Goal: Transaction & Acquisition: Obtain resource

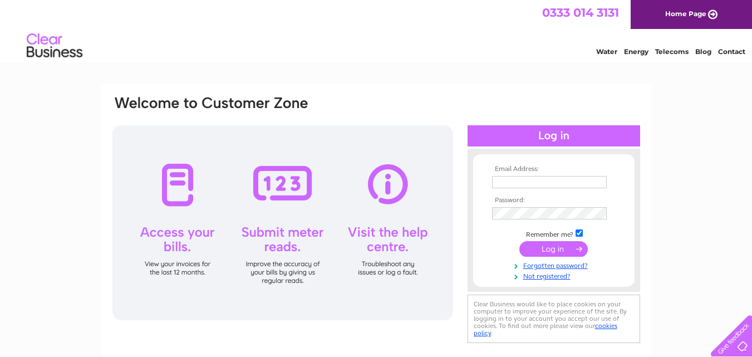
type input "info@cowbridgebusinesspark.co.uk"
click at [558, 251] on input "submit" at bounding box center [553, 249] width 68 height 16
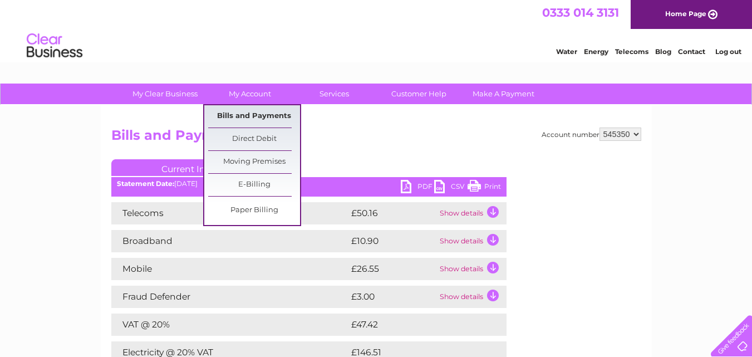
click at [266, 112] on link "Bills and Payments" at bounding box center [254, 116] width 92 height 22
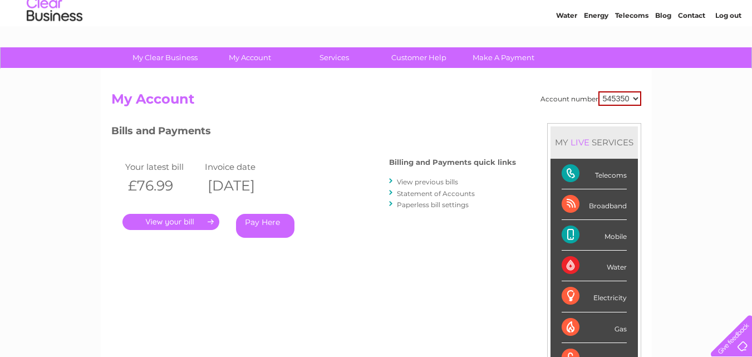
scroll to position [56, 0]
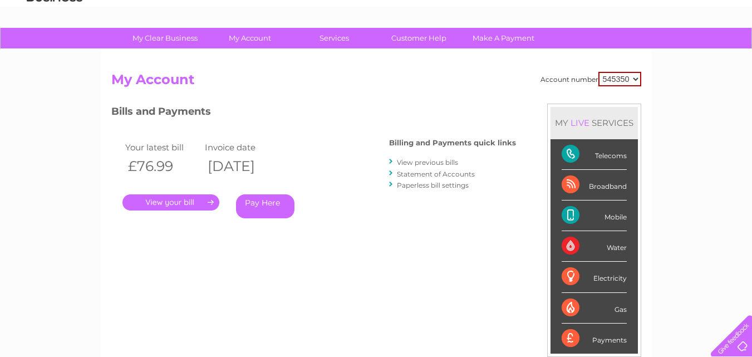
click at [188, 202] on link "." at bounding box center [170, 202] width 97 height 16
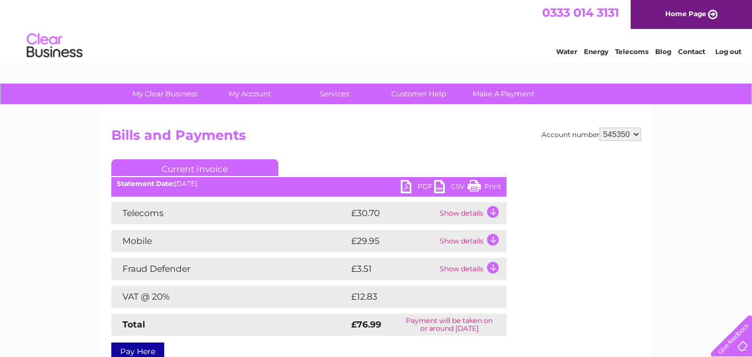
click at [419, 185] on link "PDF" at bounding box center [417, 188] width 33 height 16
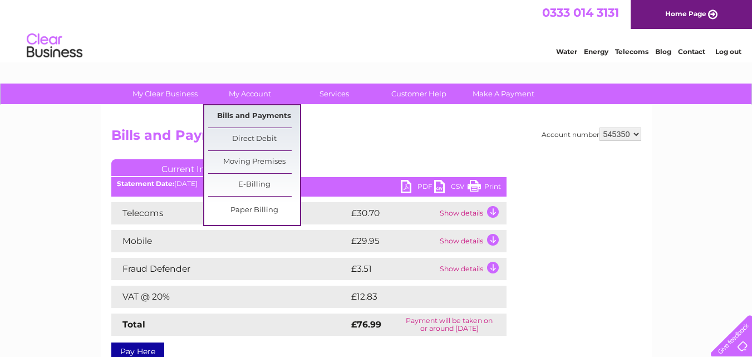
click at [261, 119] on link "Bills and Payments" at bounding box center [254, 116] width 92 height 22
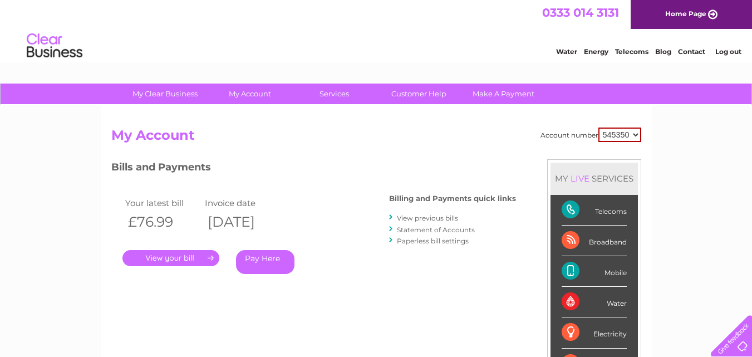
click at [441, 218] on link "View previous bills" at bounding box center [427, 218] width 61 height 8
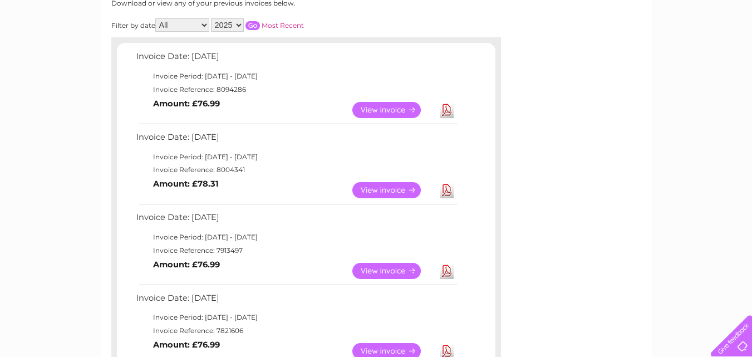
scroll to position [167, 0]
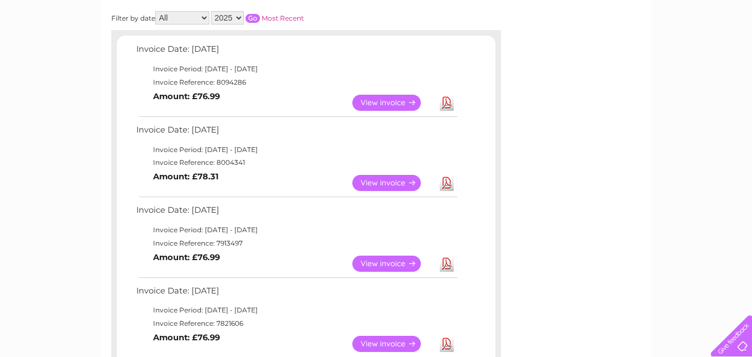
click at [448, 188] on link "Download" at bounding box center [447, 183] width 14 height 16
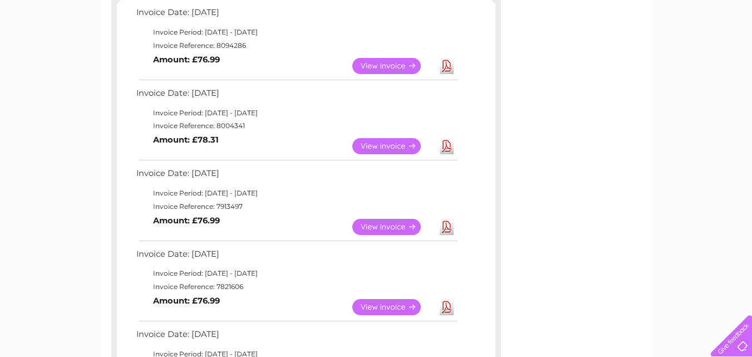
scroll to position [223, 0]
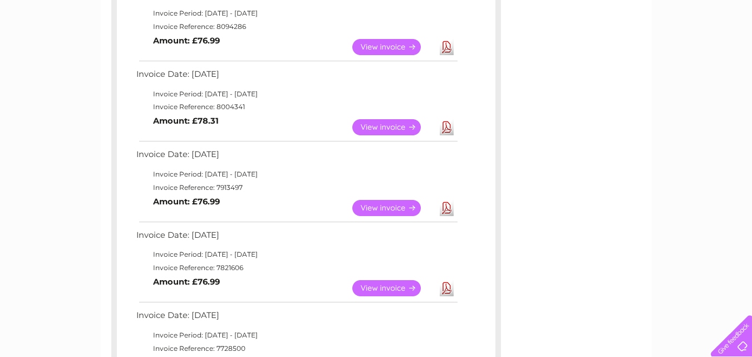
click at [441, 207] on link "Download" at bounding box center [447, 208] width 14 height 16
click at [503, 87] on div "Account number 545350 Previous Invoices Download or view any of your previous i…" at bounding box center [376, 322] width 551 height 879
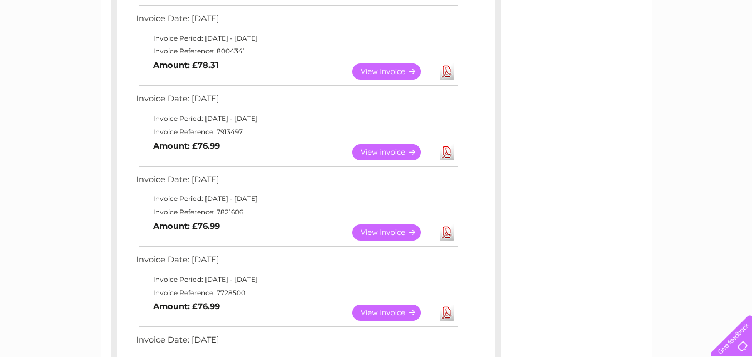
scroll to position [334, 0]
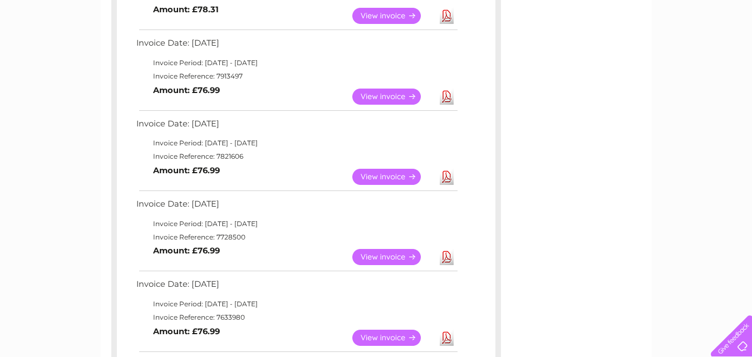
click at [449, 179] on link "Download" at bounding box center [447, 177] width 14 height 16
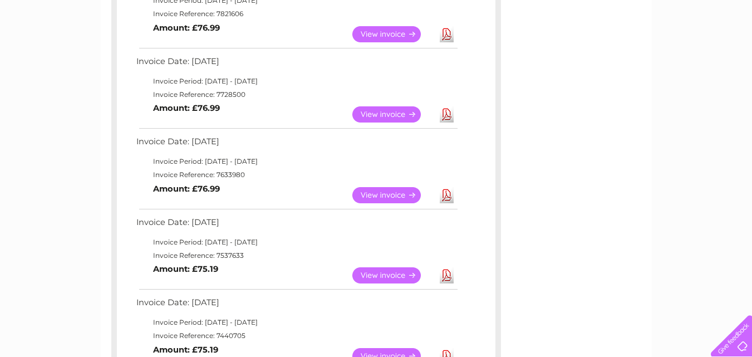
scroll to position [501, 0]
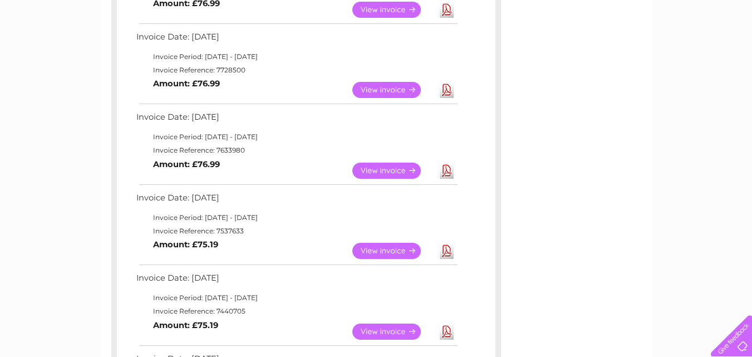
click at [448, 94] on link "Download" at bounding box center [447, 90] width 14 height 16
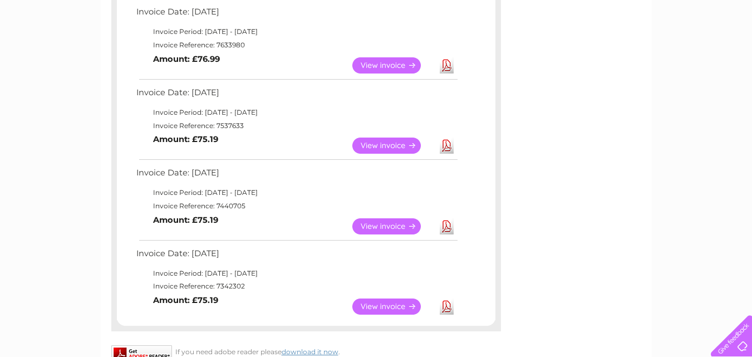
scroll to position [612, 0]
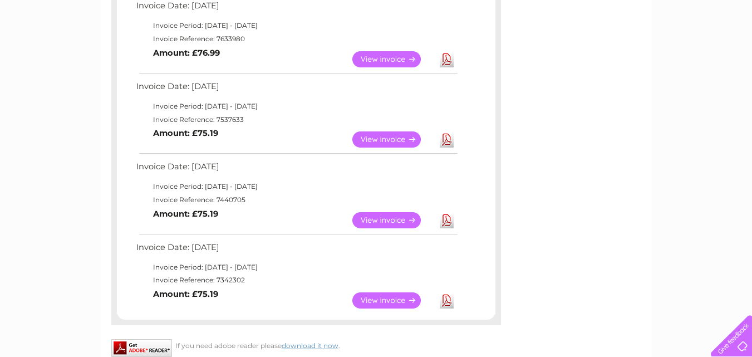
click at [449, 57] on link "Download" at bounding box center [447, 59] width 14 height 16
click at [445, 145] on link "Download" at bounding box center [447, 139] width 14 height 16
click at [394, 220] on link "View" at bounding box center [393, 220] width 82 height 16
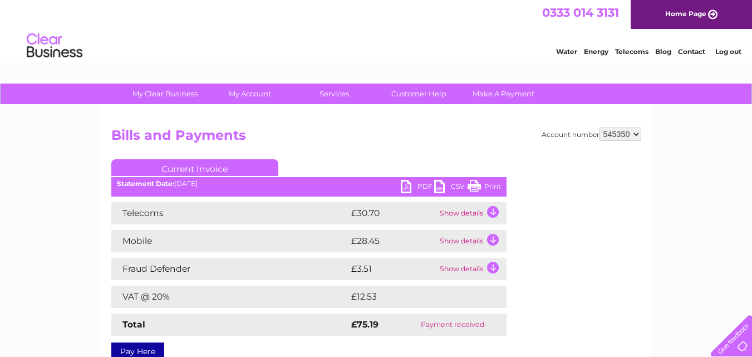
click at [420, 180] on link "PDF" at bounding box center [417, 188] width 33 height 16
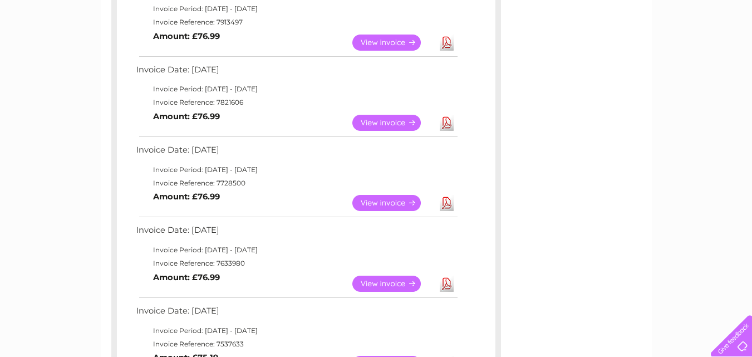
scroll to position [53, 0]
